Goal: Task Accomplishment & Management: Complete application form

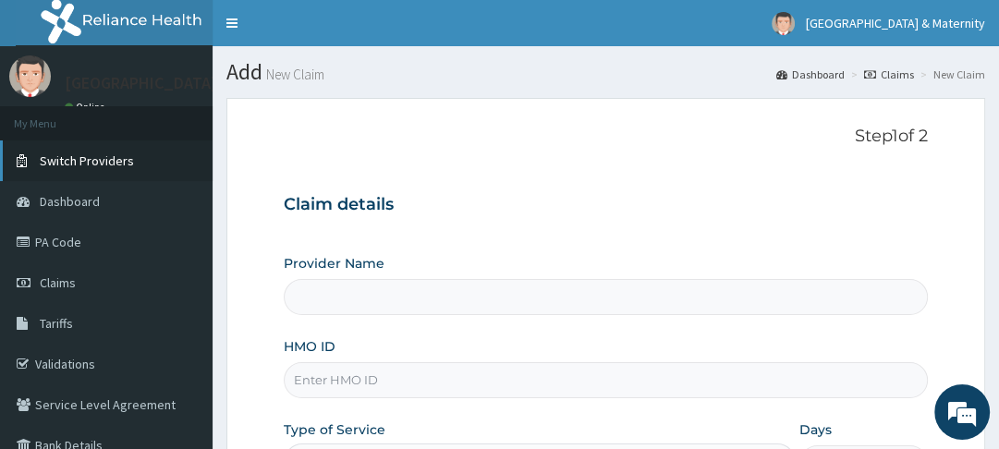
type input "[GEOGRAPHIC_DATA]"
click at [59, 279] on span "Claims" at bounding box center [58, 283] width 36 height 17
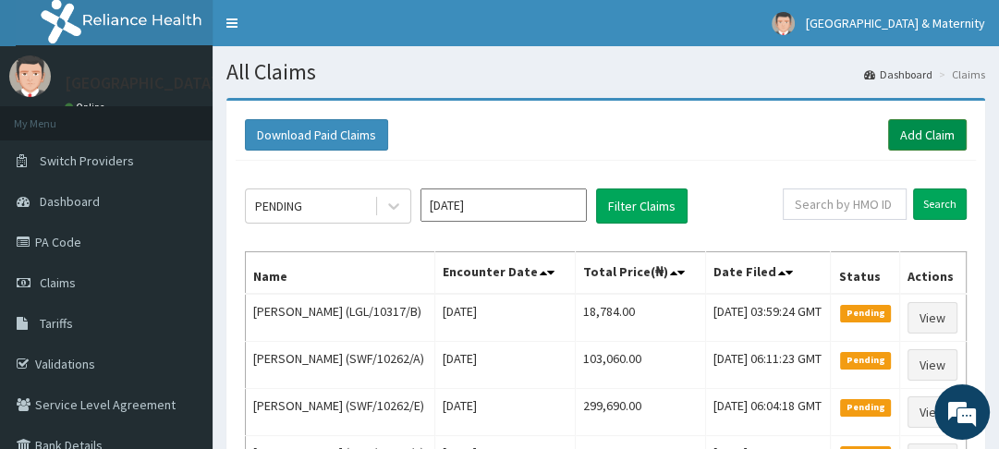
click at [924, 136] on link "Add Claim" at bounding box center [927, 134] width 79 height 31
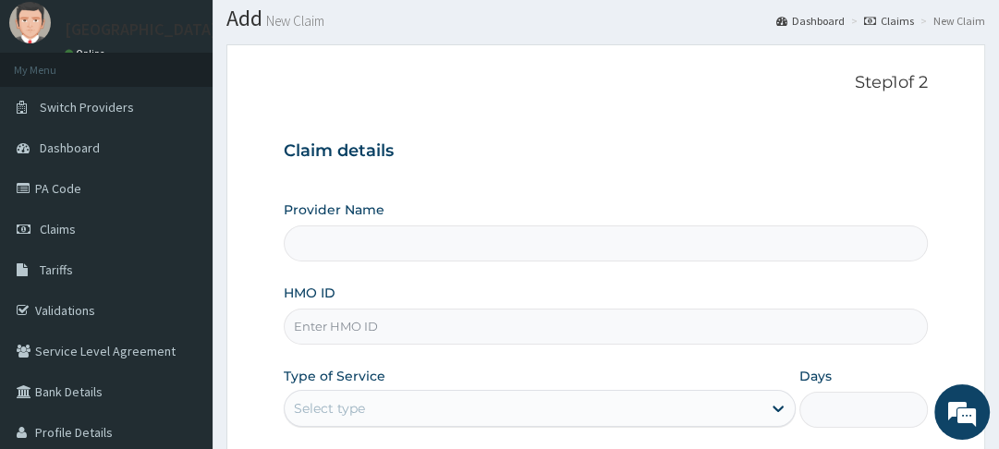
type input "[GEOGRAPHIC_DATA]"
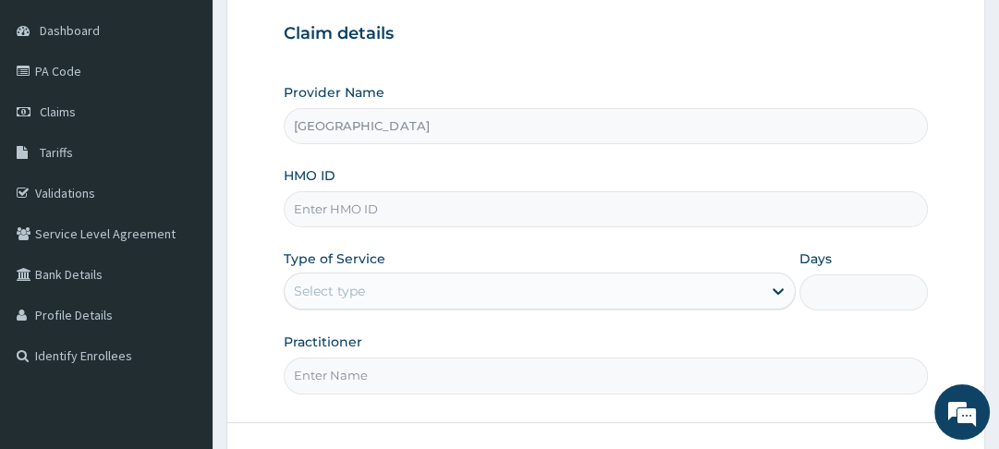
scroll to position [207, 0]
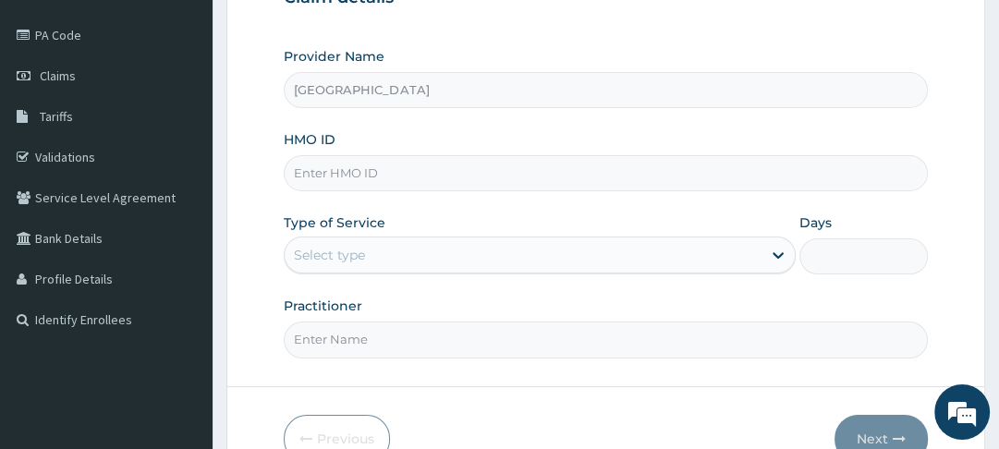
click at [549, 177] on input "HMO ID" at bounding box center [605, 173] width 643 height 36
type input "KGP/10338/D"
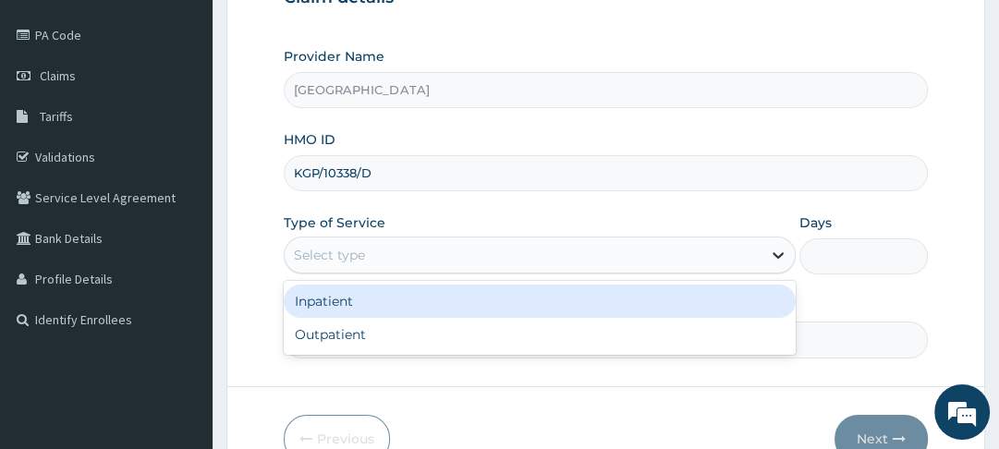
click at [777, 255] on icon at bounding box center [778, 256] width 11 height 6
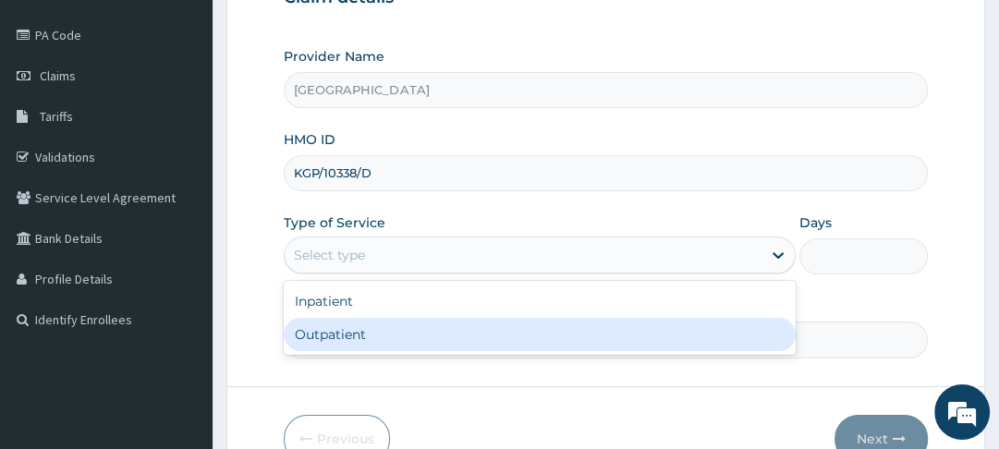
click at [666, 325] on div "Outpatient" at bounding box center [540, 334] width 512 height 33
type input "1"
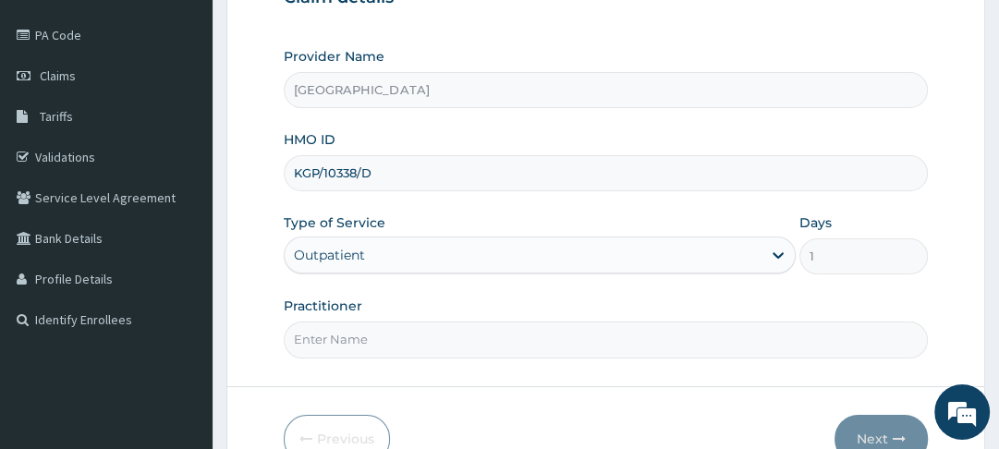
click at [583, 344] on input "Practitioner" at bounding box center [605, 340] width 643 height 36
type input "[PERSON_NAME]"
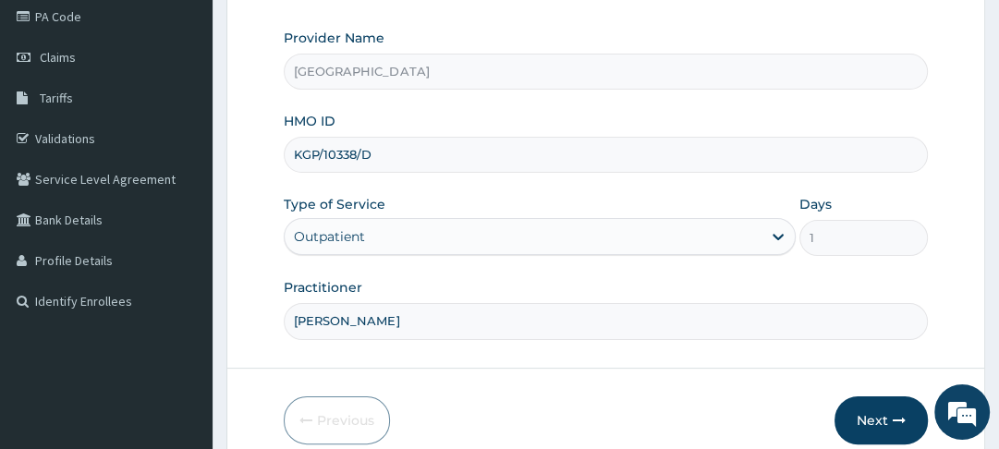
scroll to position [308, 0]
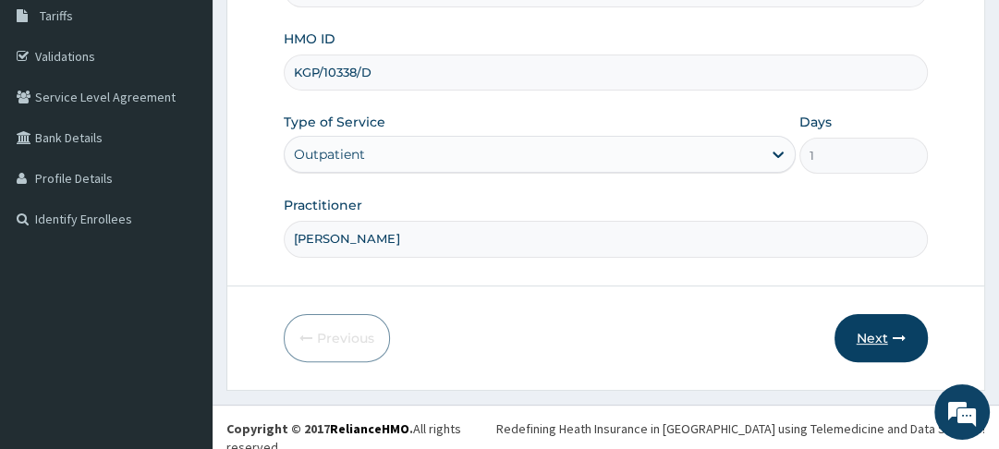
click at [868, 324] on button "Next" at bounding box center [881, 338] width 93 height 48
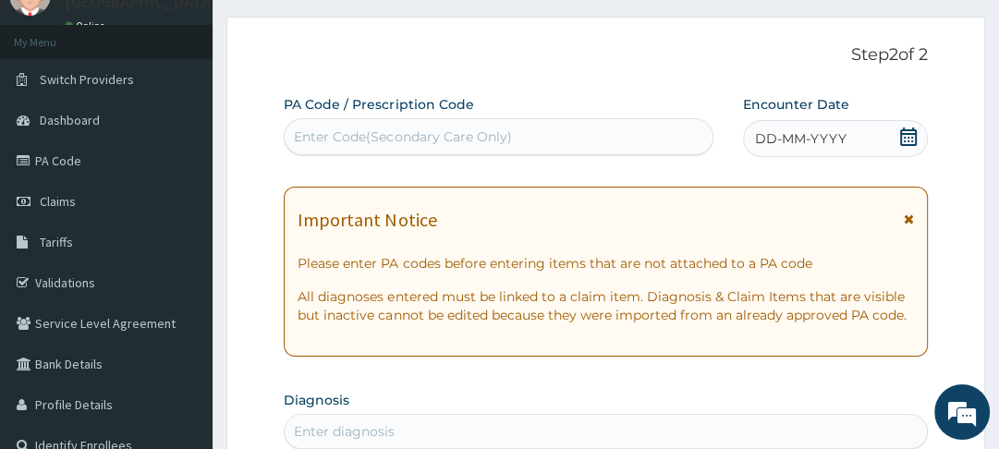
scroll to position [81, 0]
click at [905, 144] on icon at bounding box center [908, 137] width 17 height 18
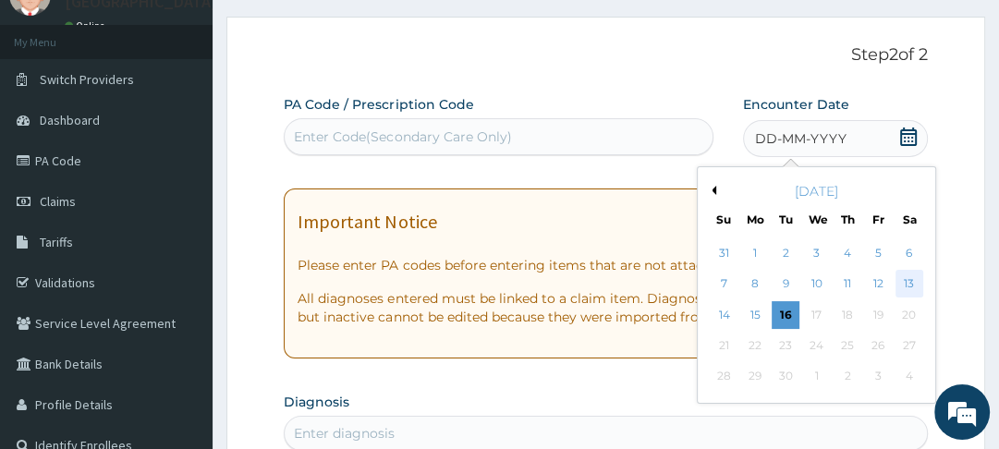
click at [914, 287] on div "13" at bounding box center [910, 285] width 28 height 28
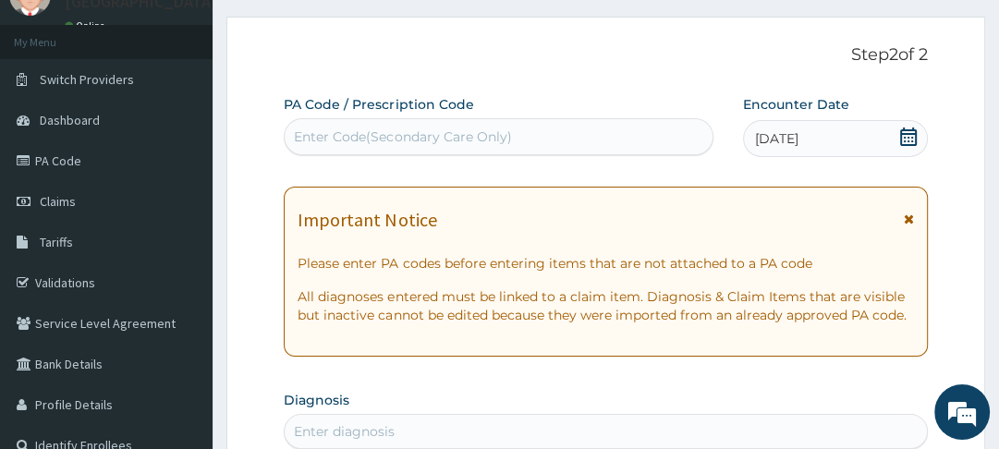
click at [910, 224] on icon at bounding box center [909, 219] width 10 height 13
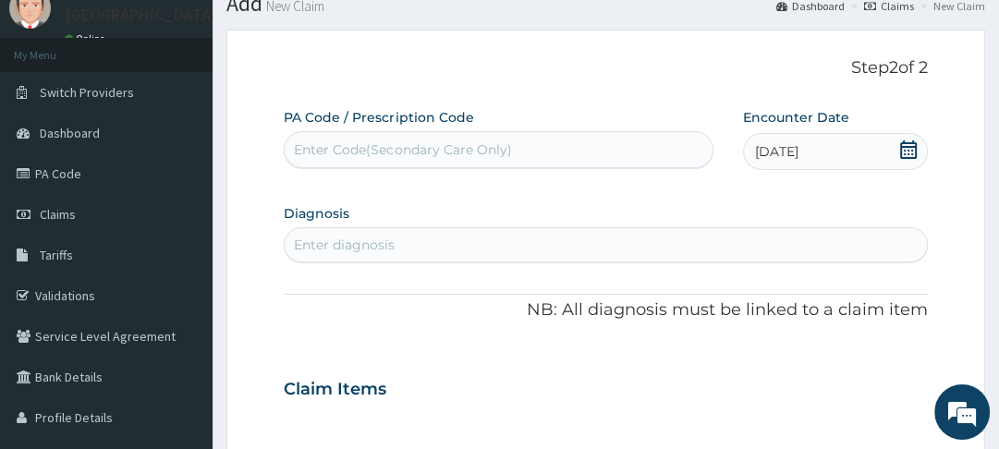
scroll to position [67, 0]
click at [61, 174] on link "PA Code" at bounding box center [106, 174] width 213 height 41
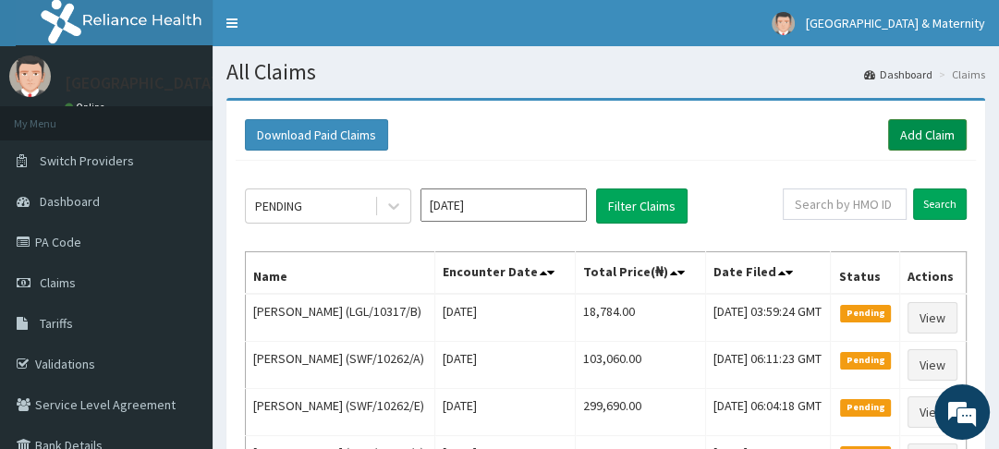
click at [924, 141] on link "Add Claim" at bounding box center [927, 134] width 79 height 31
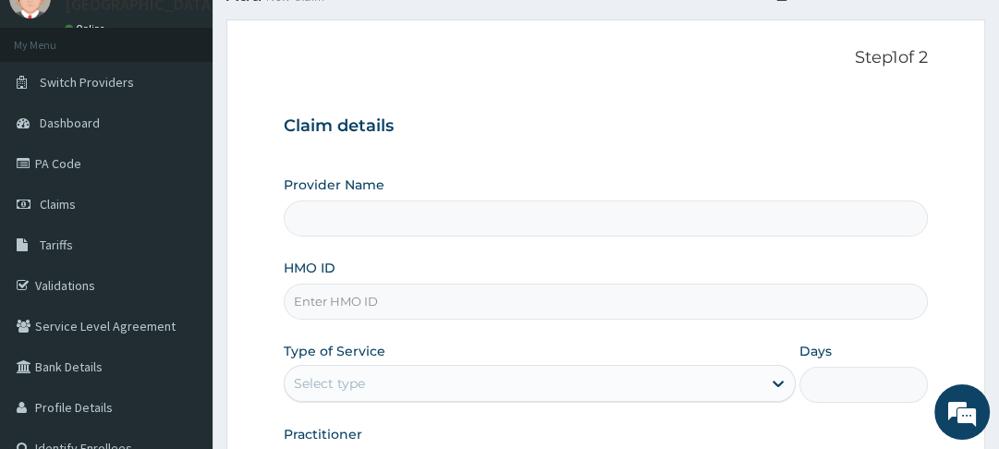
type input "[GEOGRAPHIC_DATA]"
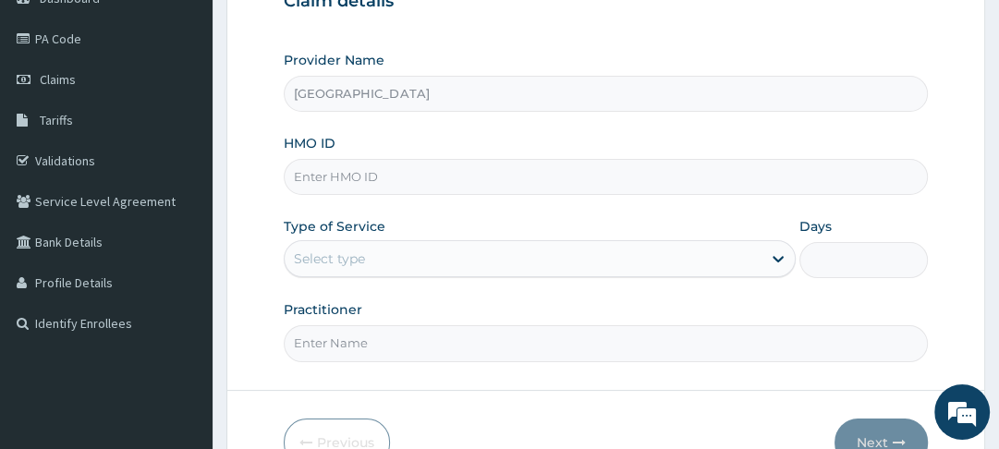
scroll to position [203, 0]
click at [407, 174] on input "HMO ID" at bounding box center [605, 177] width 643 height 36
type input "SWF/10262/B"
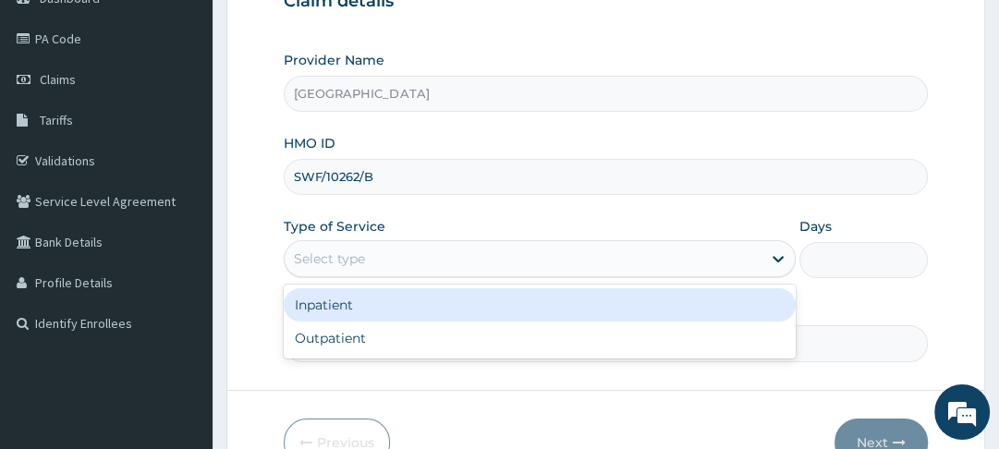
click at [362, 345] on div "Outpatient" at bounding box center [540, 338] width 512 height 33
type input "1"
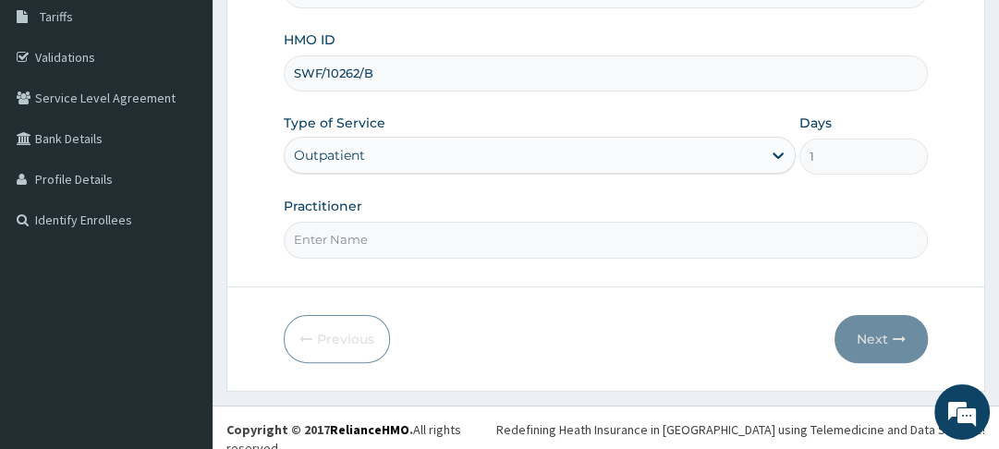
scroll to position [308, 0]
click at [489, 238] on input "Practitioner" at bounding box center [605, 239] width 643 height 36
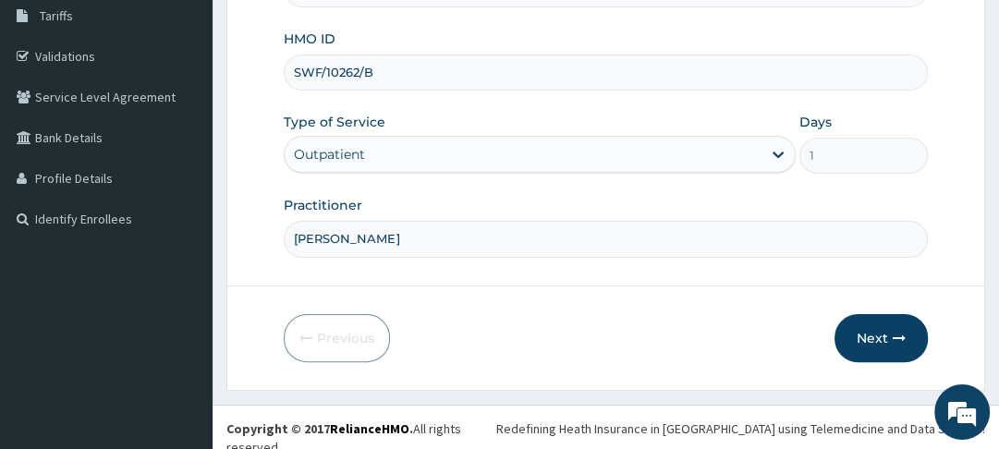
type input "MOSES"
click at [873, 333] on button "Next" at bounding box center [881, 338] width 93 height 48
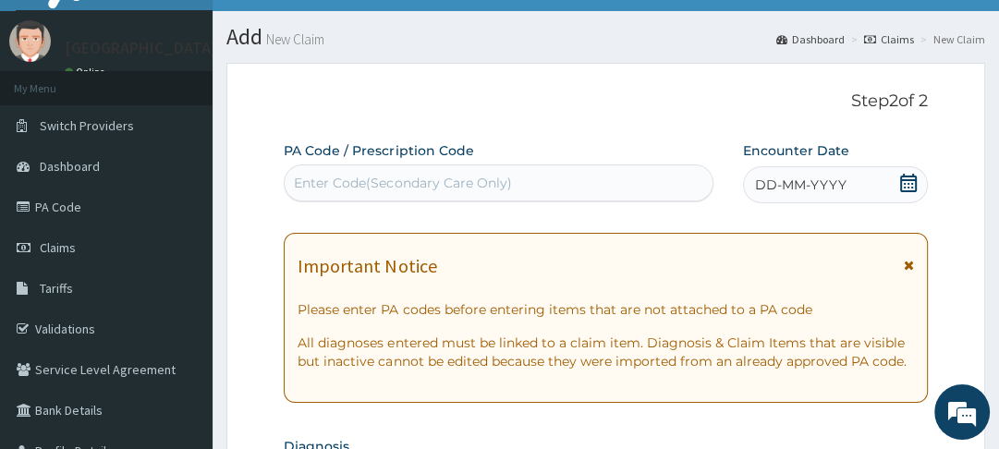
scroll to position [34, 0]
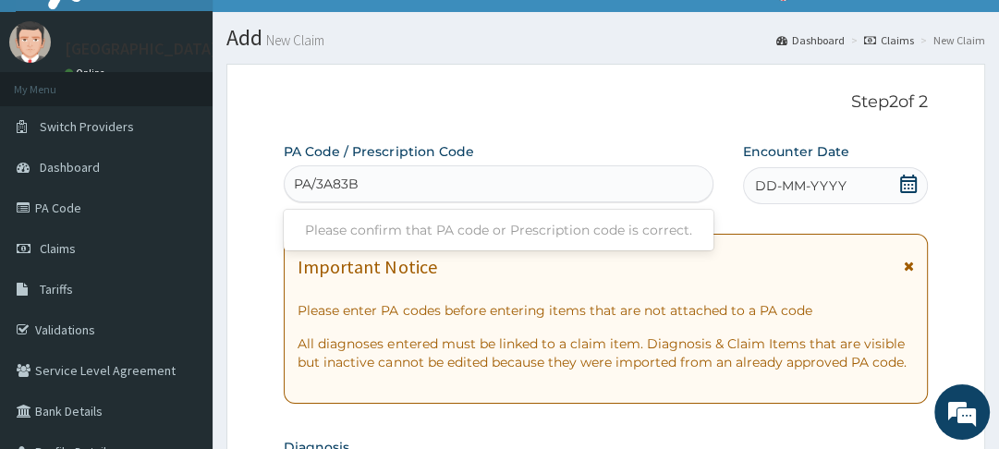
type input "PA/3A83BF"
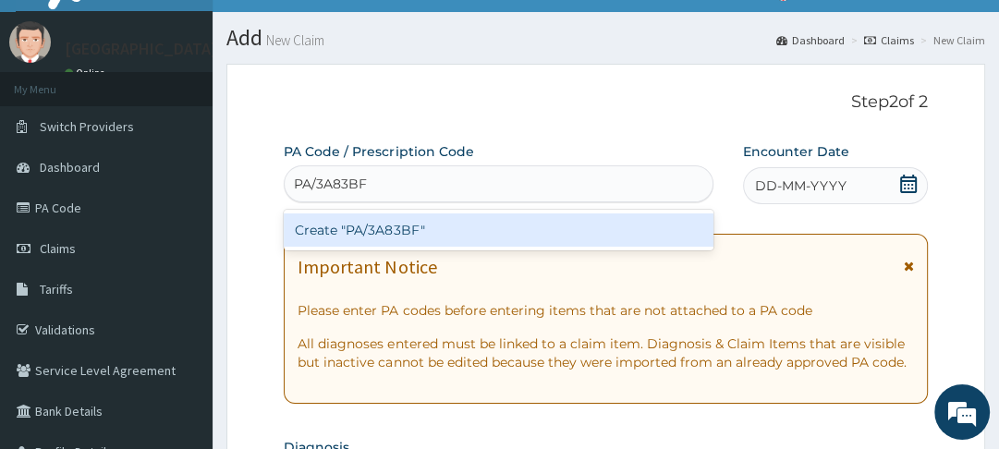
click at [397, 234] on div "Create "PA/3A83BF"" at bounding box center [499, 230] width 430 height 33
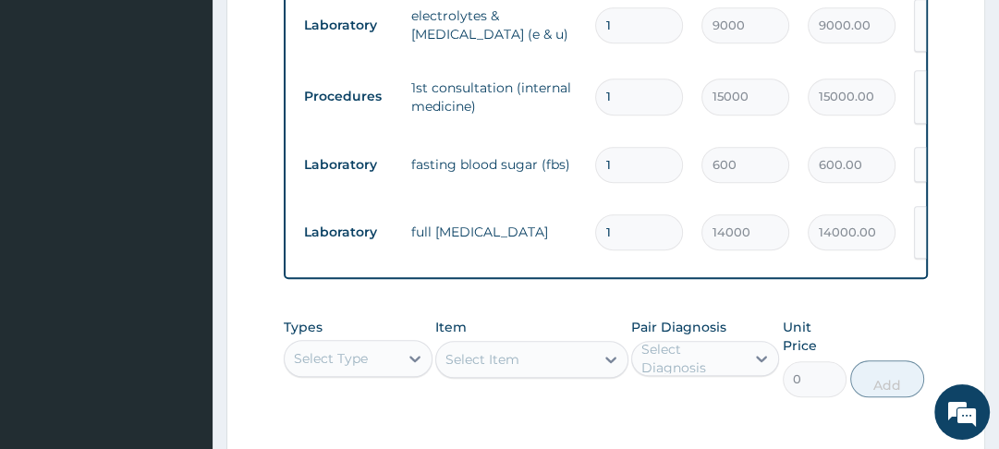
scroll to position [943, 0]
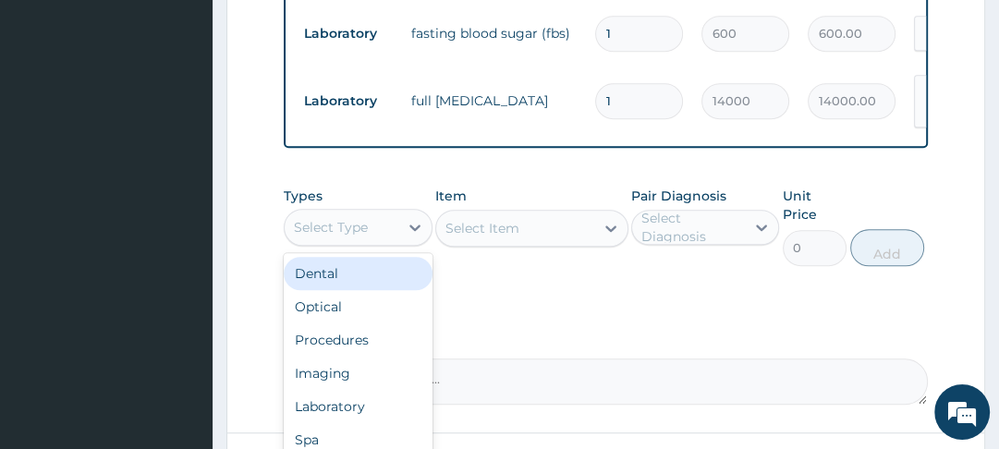
click at [355, 339] on div "Procedures" at bounding box center [358, 340] width 148 height 33
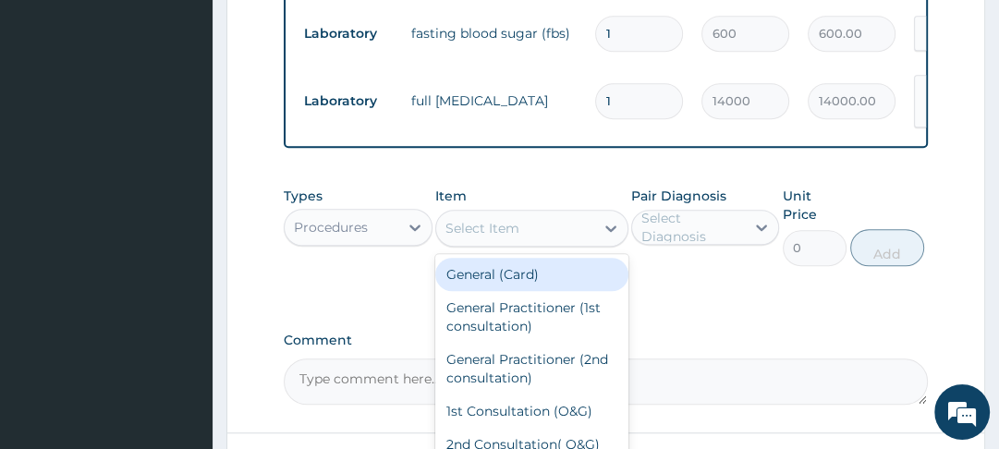
click at [523, 271] on div "General (Card)" at bounding box center [531, 274] width 193 height 33
type input "2000"
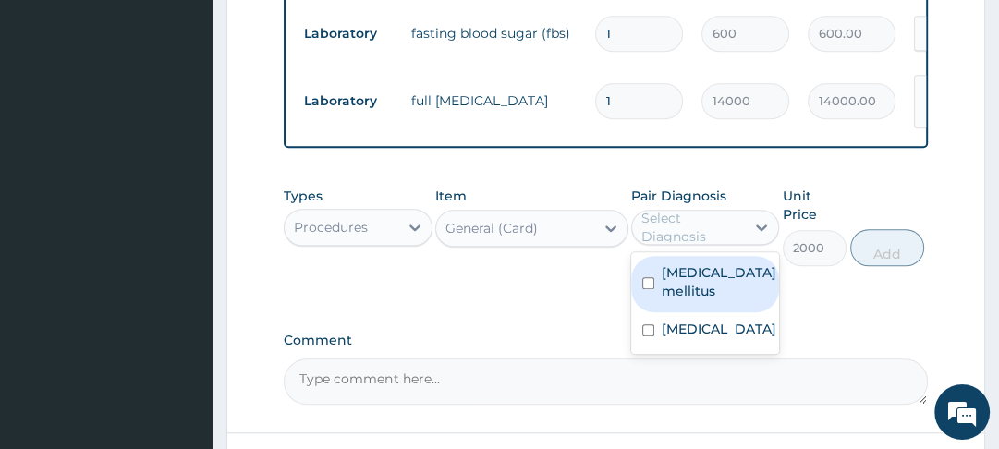
click at [648, 335] on input "checkbox" at bounding box center [648, 330] width 12 height 12
checkbox input "true"
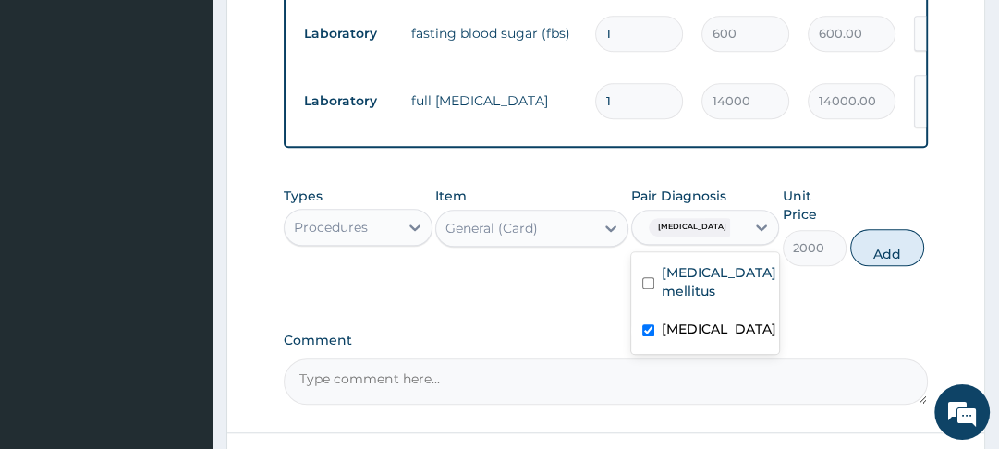
click at [654, 277] on input "checkbox" at bounding box center [648, 283] width 12 height 12
checkbox input "true"
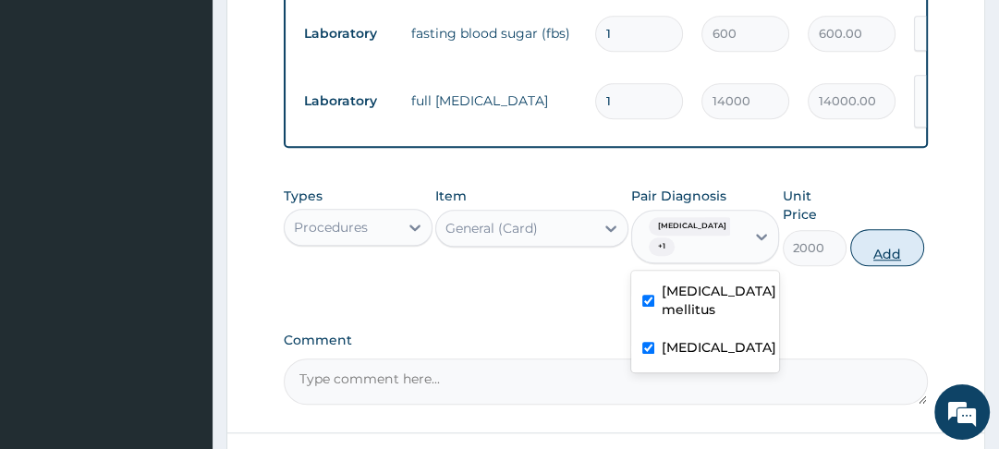
click at [882, 248] on button "Add" at bounding box center [887, 247] width 74 height 37
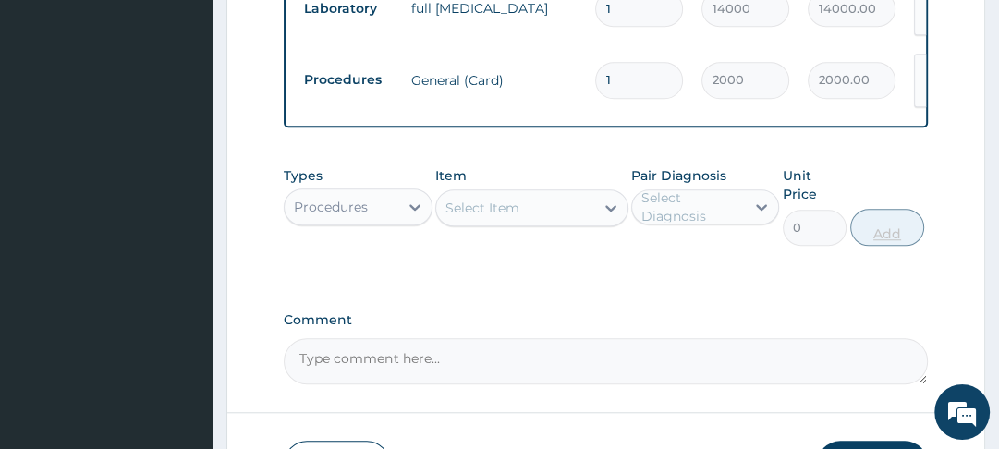
scroll to position [1035, 0]
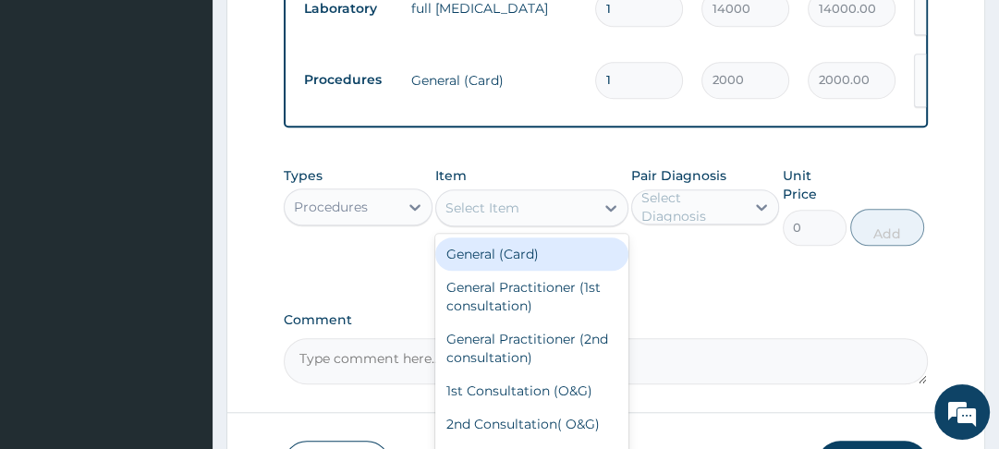
click at [553, 288] on div "General Practitioner (1st consultation)" at bounding box center [531, 297] width 193 height 52
type input "3000"
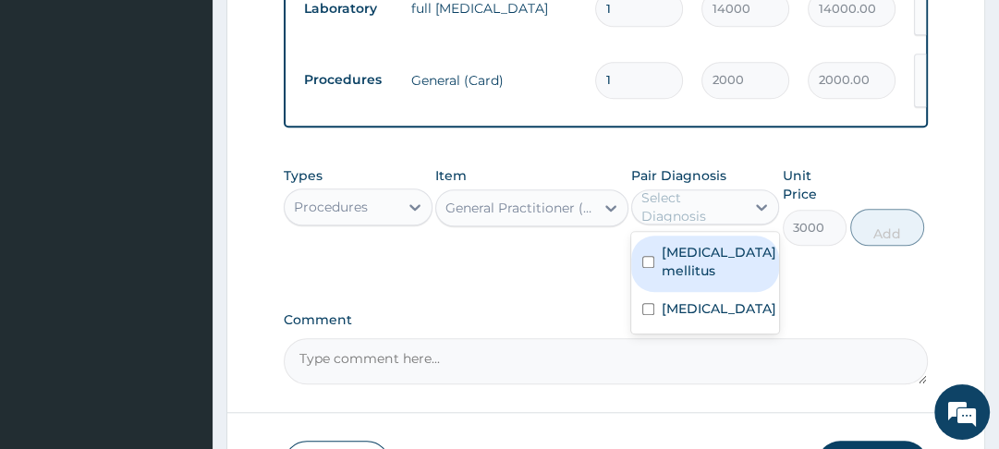
click at [651, 256] on input "checkbox" at bounding box center [648, 262] width 12 height 12
checkbox input "true"
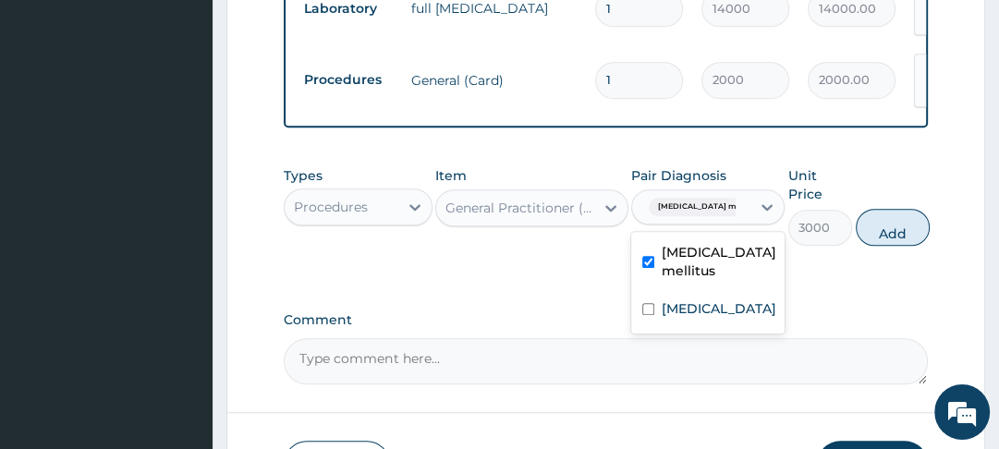
click at [650, 314] on input "checkbox" at bounding box center [648, 309] width 12 height 12
checkbox input "true"
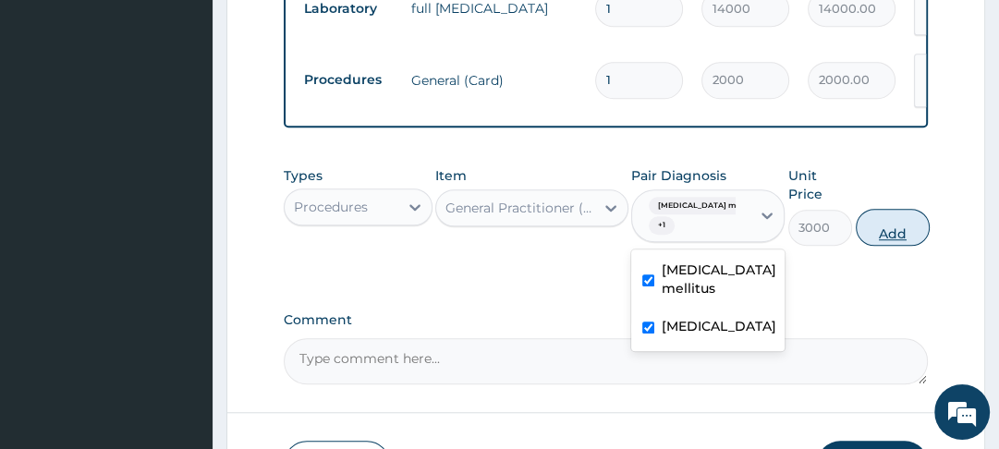
click at [886, 226] on button "Add" at bounding box center [893, 227] width 74 height 37
type input "0"
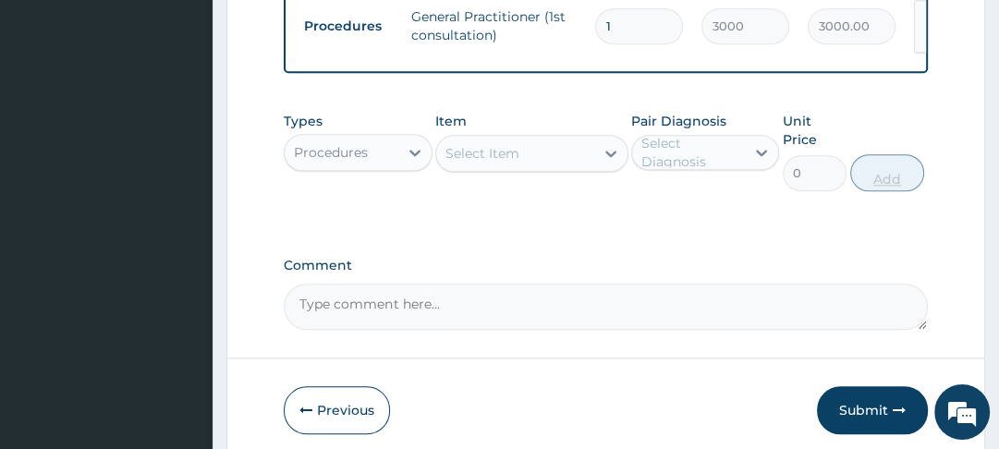
scroll to position [1168, 0]
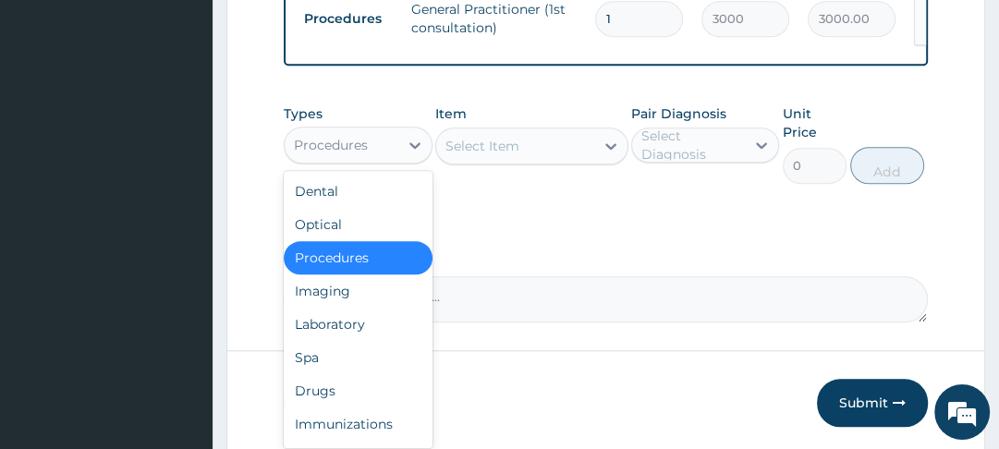
click at [363, 315] on div "Laboratory" at bounding box center [358, 324] width 148 height 33
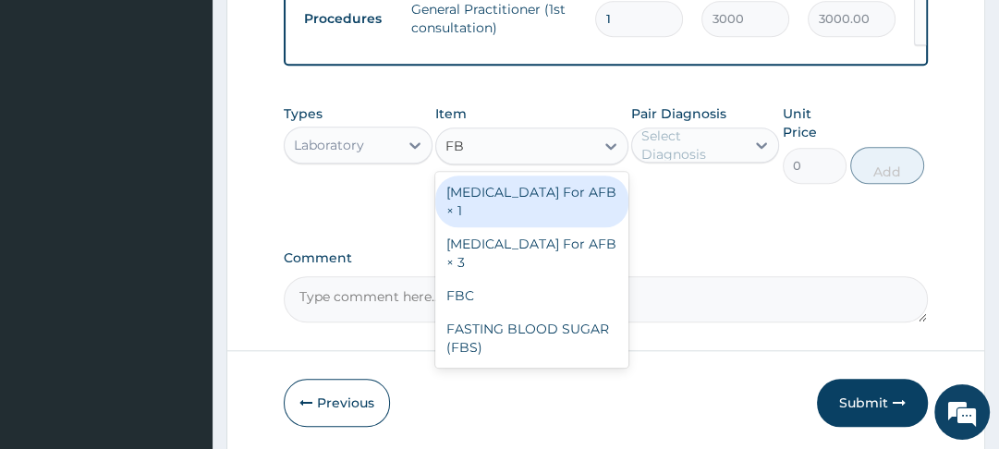
type input "FBC"
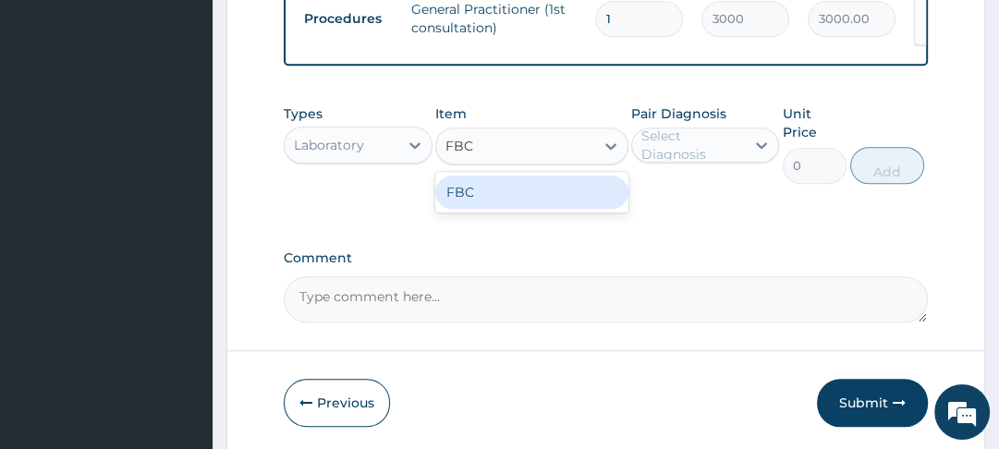
click at [531, 176] on div "FBC" at bounding box center [531, 192] width 193 height 33
type input "4000"
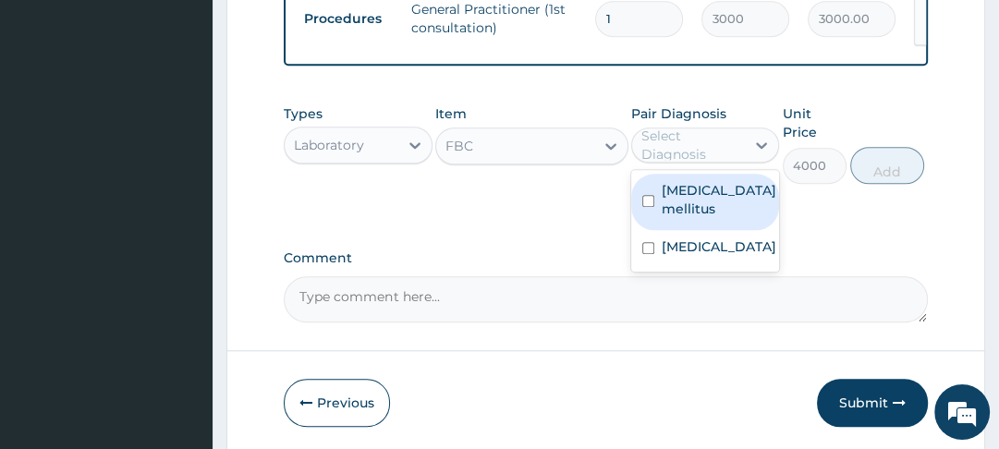
click at [653, 242] on input "checkbox" at bounding box center [648, 248] width 12 height 12
checkbox input "true"
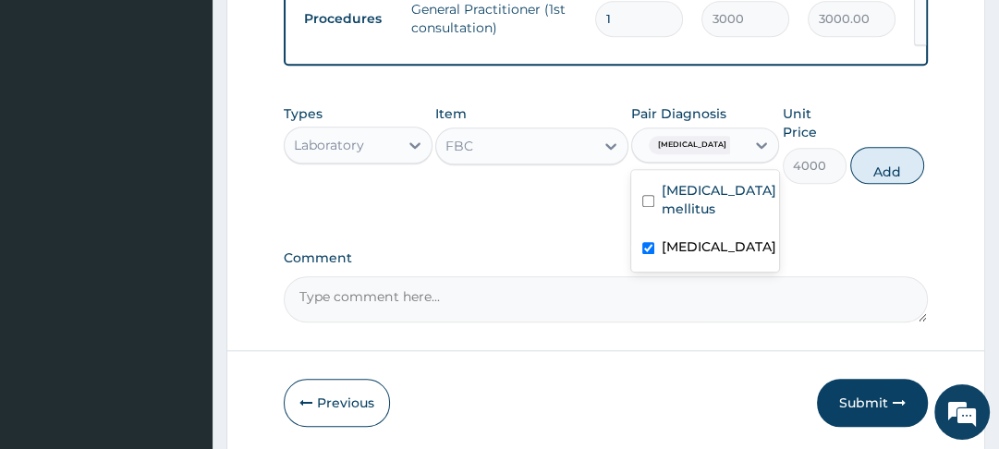
click at [651, 195] on input "checkbox" at bounding box center [648, 201] width 12 height 12
checkbox input "true"
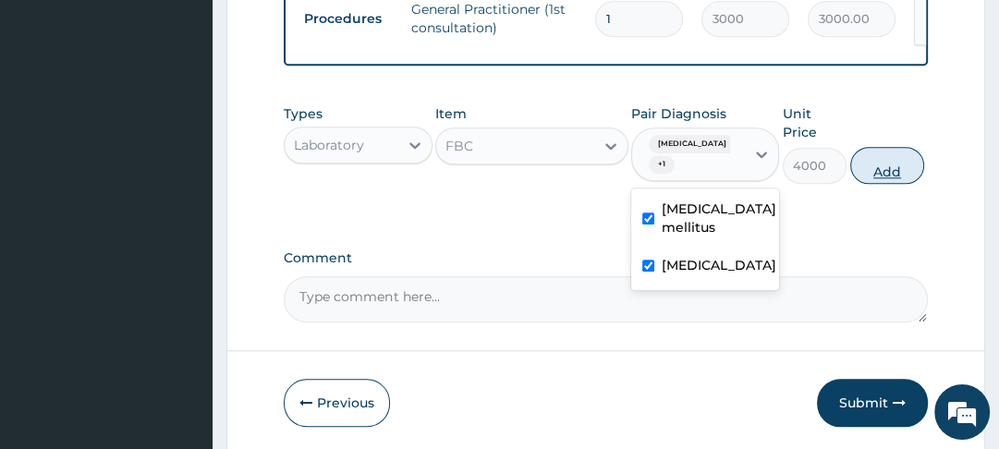
click at [874, 151] on button "Add" at bounding box center [887, 165] width 74 height 37
type input "0"
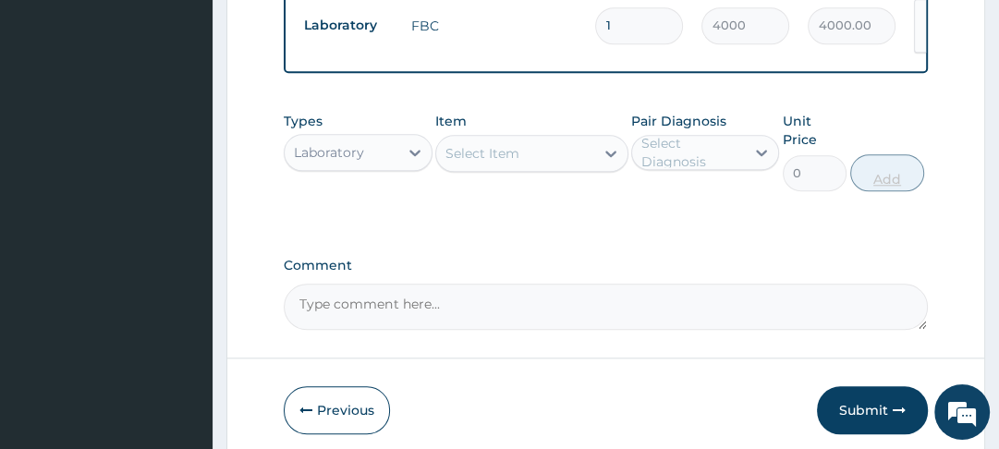
scroll to position [1249, 0]
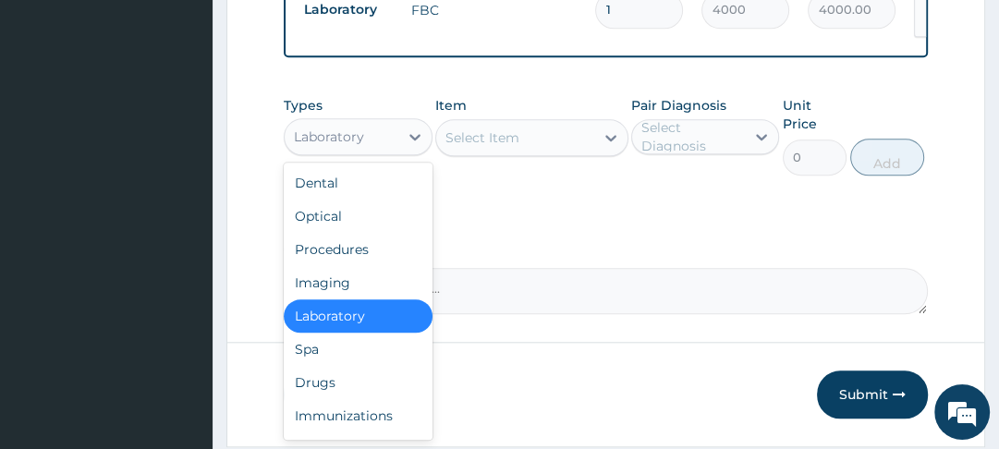
click at [336, 370] on div "Drugs" at bounding box center [358, 382] width 148 height 33
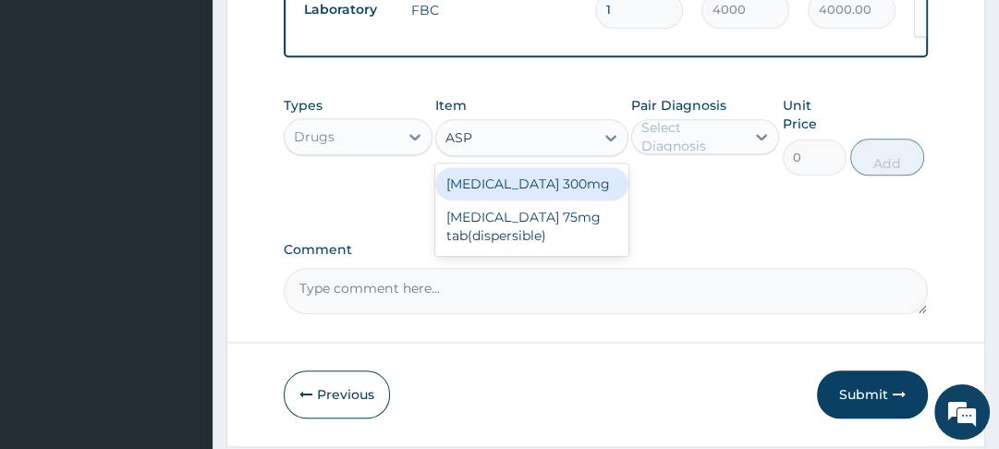
type input "ASPI"
click at [518, 212] on div "Aspirin 75mg tab(dispersible)" at bounding box center [531, 227] width 193 height 52
type input "30"
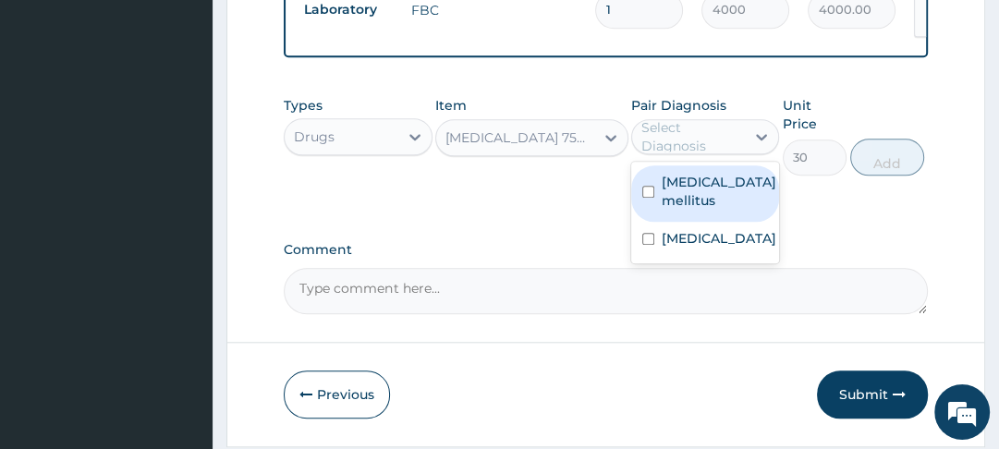
click at [654, 233] on input "checkbox" at bounding box center [648, 239] width 12 height 12
checkbox input "true"
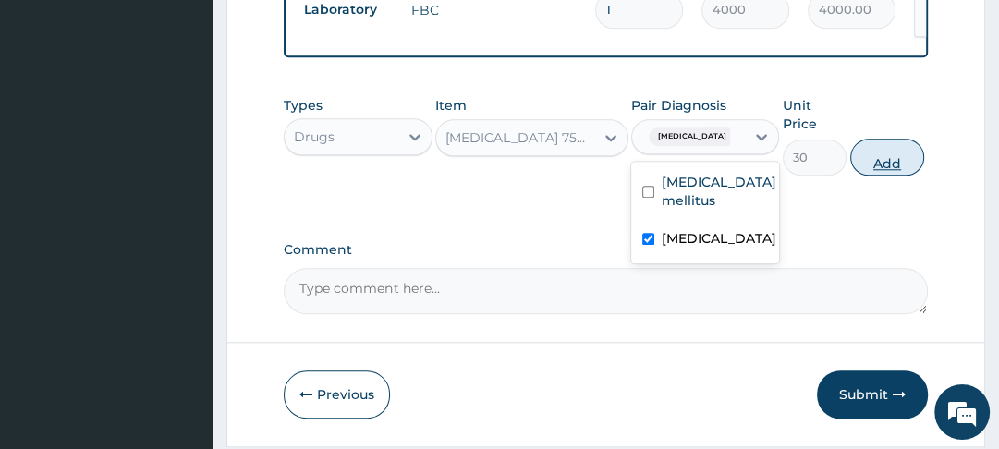
click at [889, 146] on button "Add" at bounding box center [887, 157] width 74 height 37
type input "0"
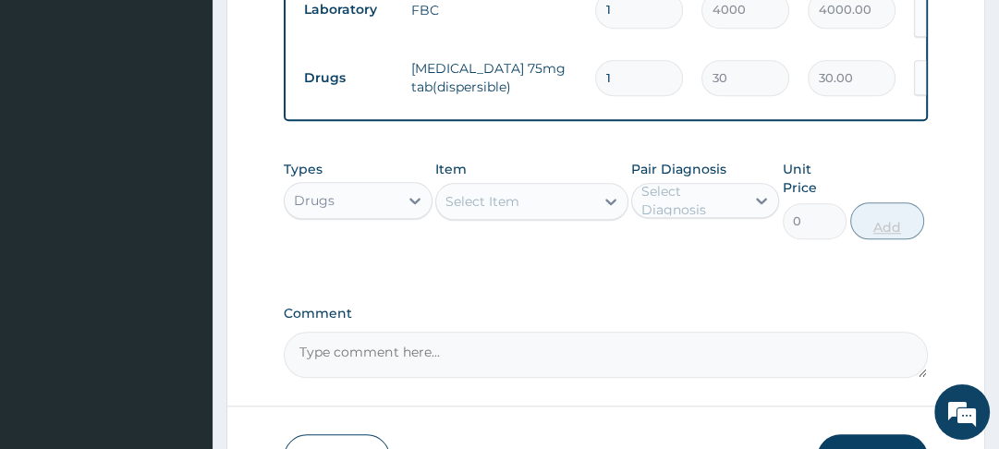
type input "0.00"
type input "3"
type input "90.00"
type input "30"
type input "900.00"
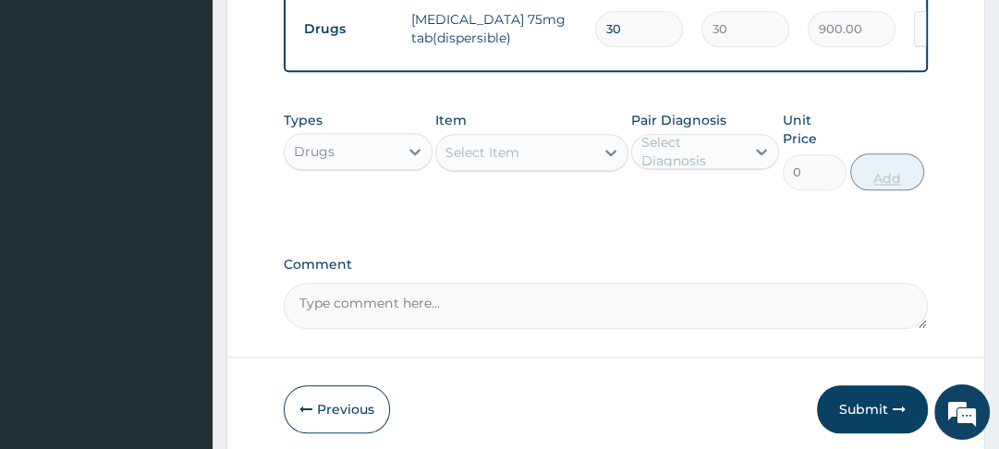
scroll to position [1354, 0]
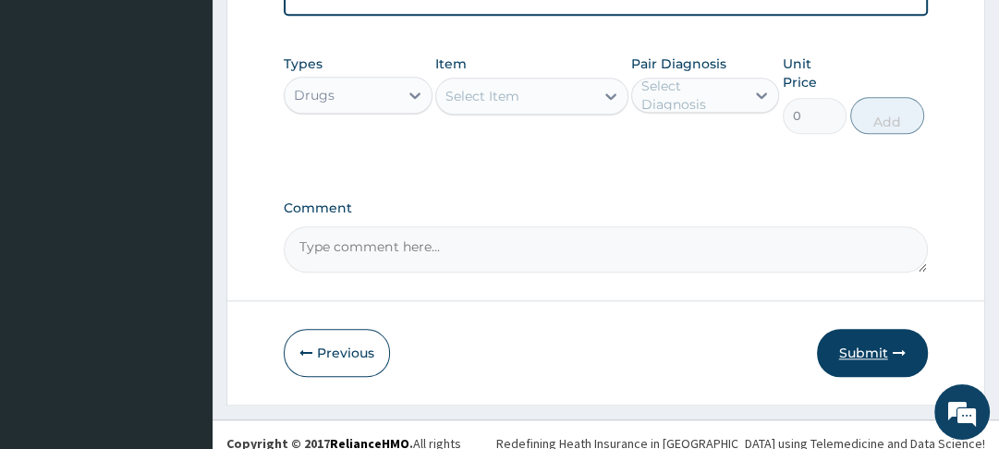
click at [871, 329] on button "Submit" at bounding box center [872, 353] width 111 height 48
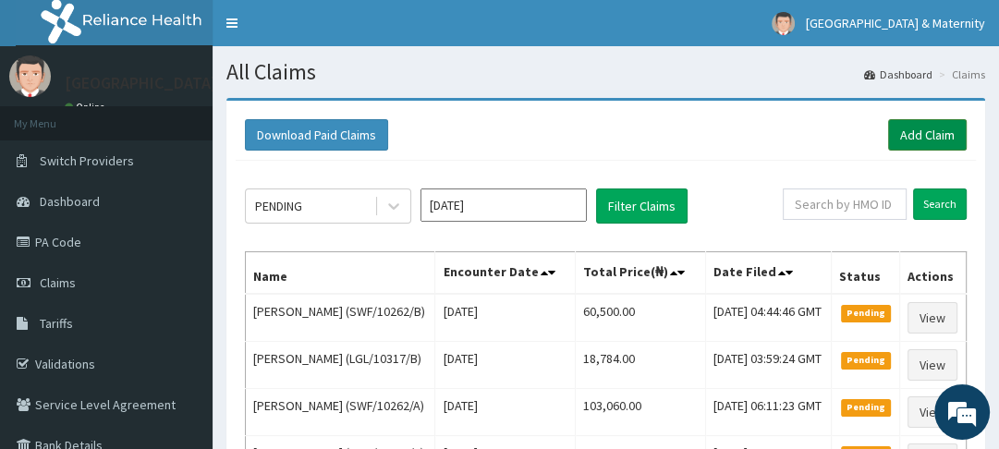
click at [910, 133] on link "Add Claim" at bounding box center [927, 134] width 79 height 31
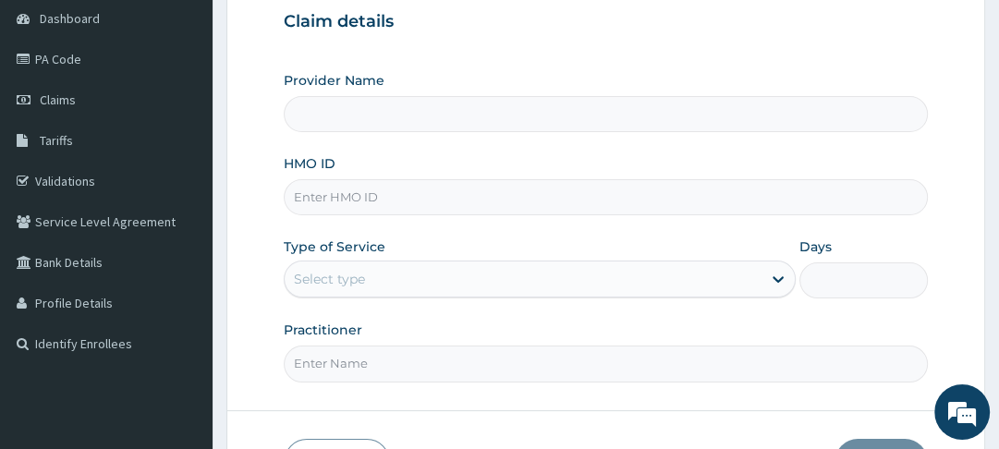
type input "[GEOGRAPHIC_DATA]"
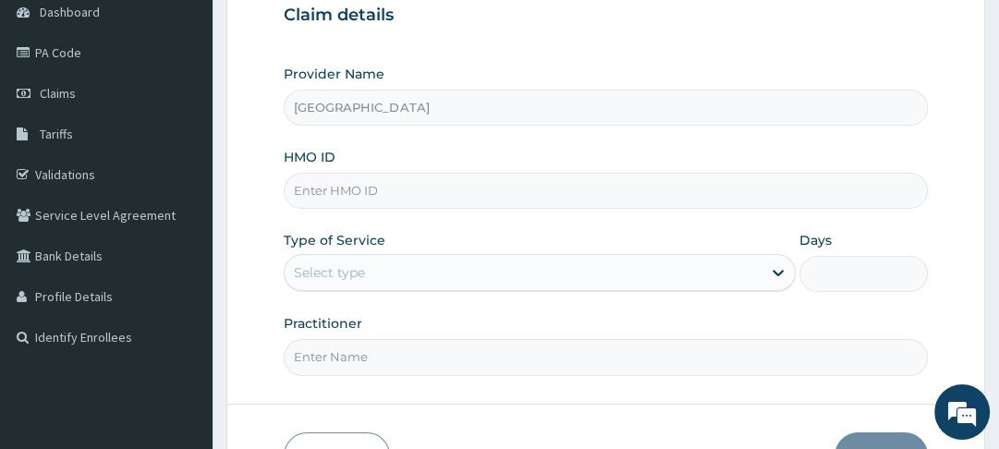
click at [423, 187] on input "HMO ID" at bounding box center [605, 191] width 643 height 36
type input "SWF/10262/E"
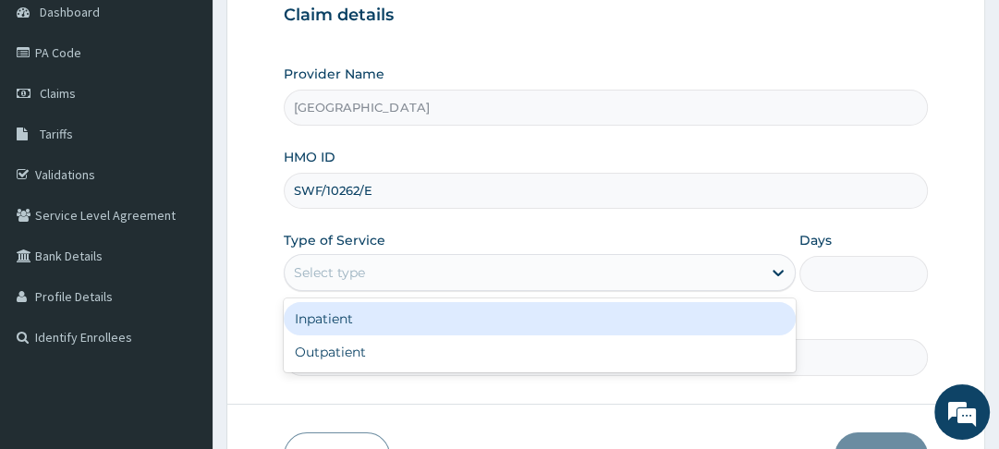
click at [391, 318] on div "Inpatient" at bounding box center [540, 318] width 512 height 33
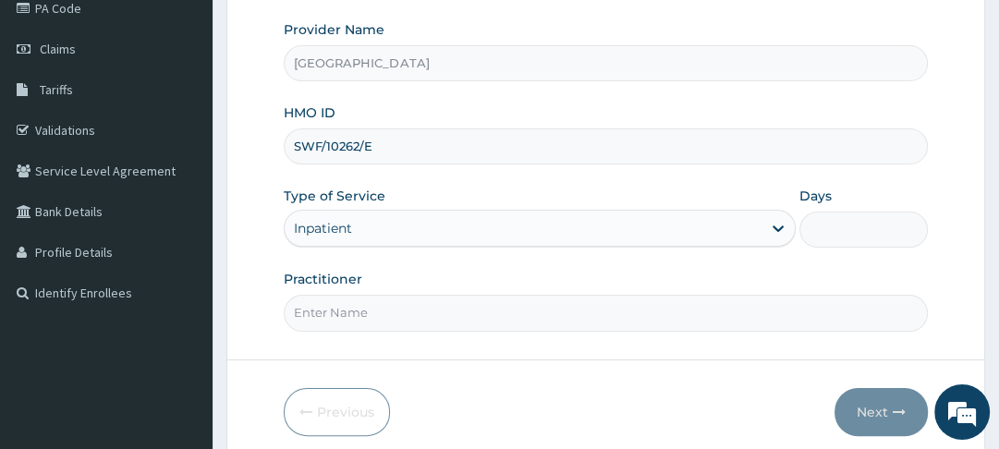
scroll to position [240, 0]
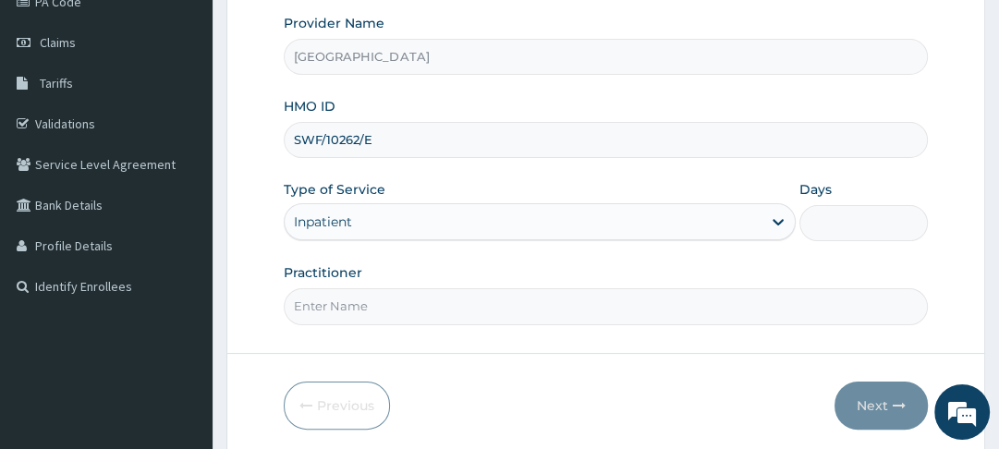
click at [856, 219] on input "Days" at bounding box center [864, 223] width 128 height 36
type input "3"
click at [458, 309] on input "Practitioner" at bounding box center [605, 306] width 643 height 36
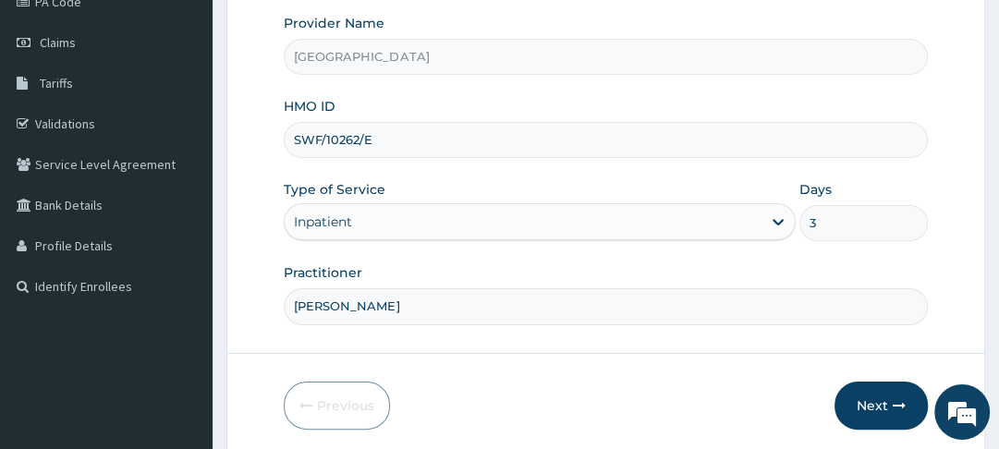
type input "[PERSON_NAME]"
click at [876, 411] on button "Next" at bounding box center [881, 406] width 93 height 48
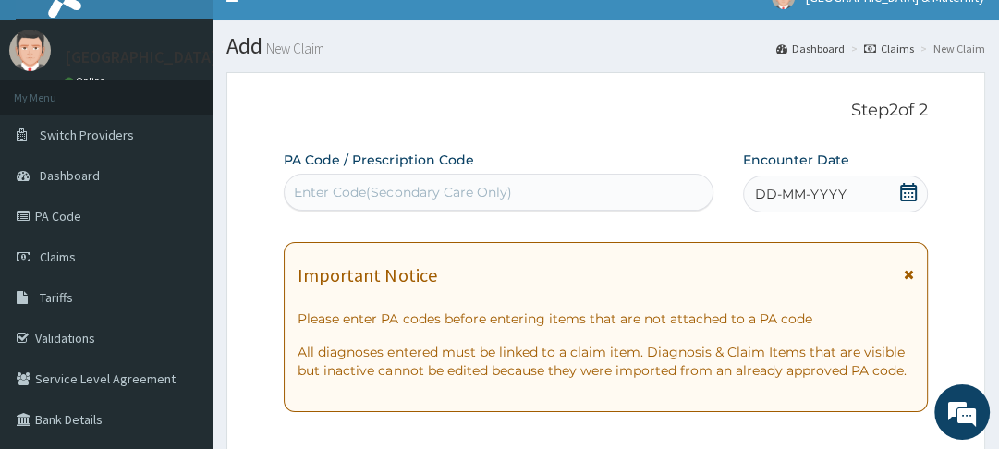
scroll to position [22, 0]
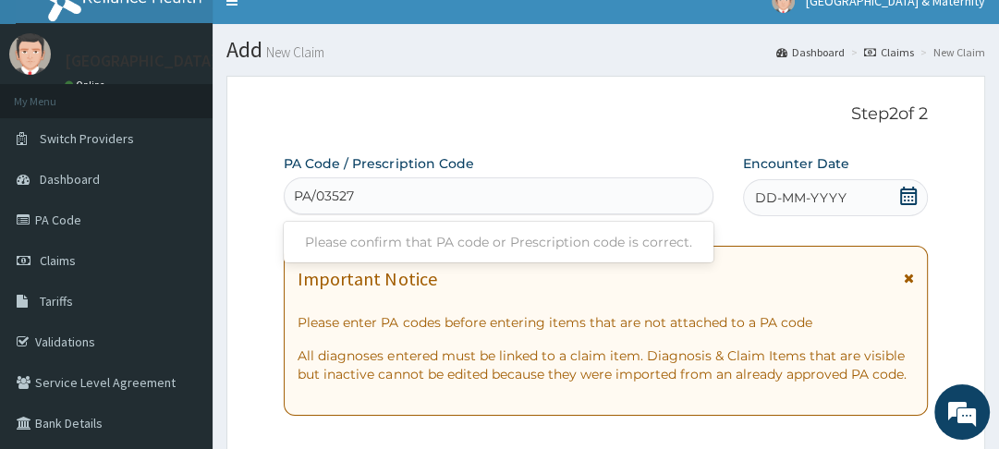
type input "PA/035277"
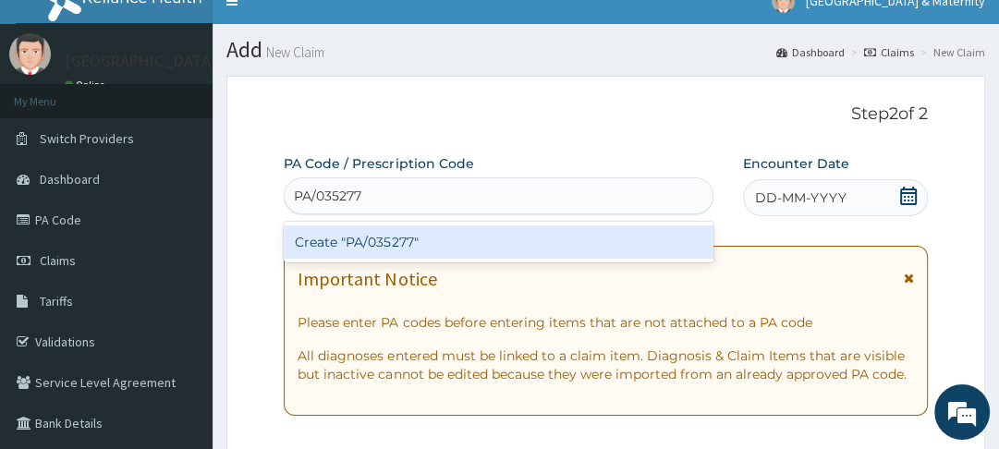
click at [374, 248] on div "Create "PA/035277"" at bounding box center [499, 242] width 430 height 33
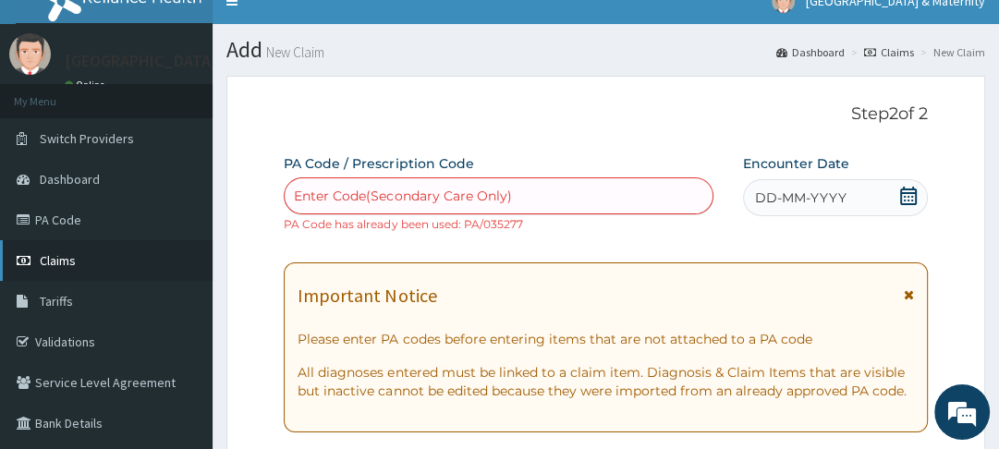
click at [75, 258] on link "Claims" at bounding box center [106, 260] width 213 height 41
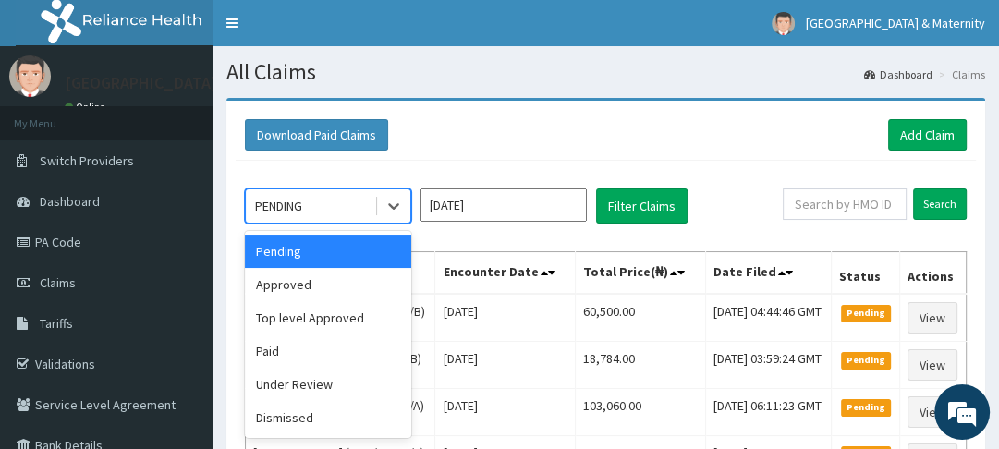
click at [301, 285] on div "Approved" at bounding box center [328, 284] width 166 height 33
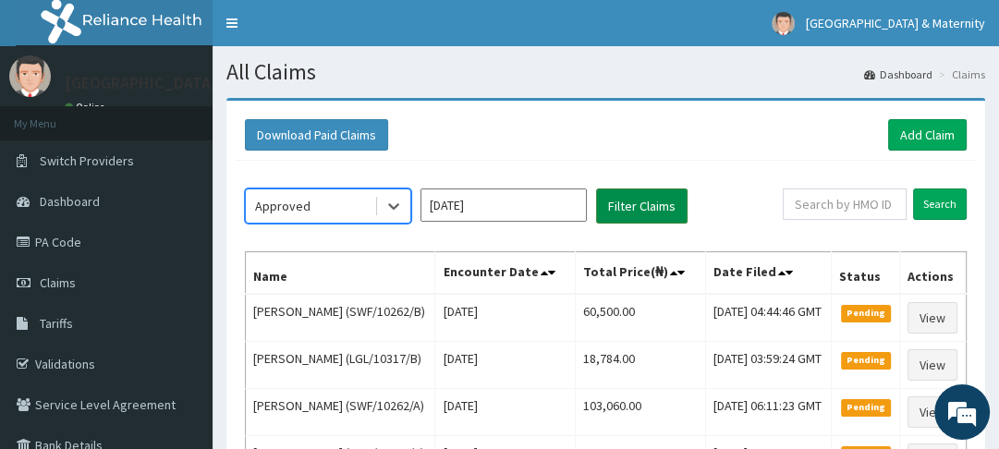
click at [649, 204] on button "Filter Claims" at bounding box center [642, 206] width 92 height 35
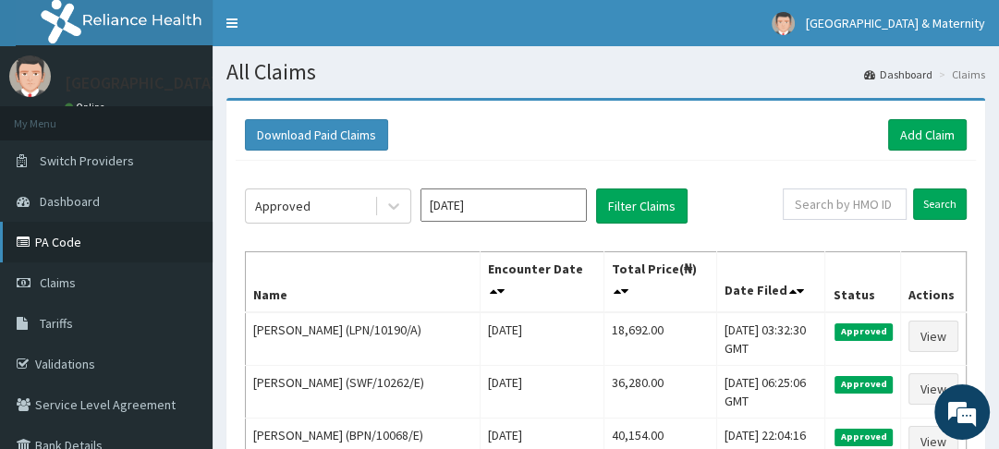
click at [66, 249] on link "PA Code" at bounding box center [106, 242] width 213 height 41
